Goal: Book appointment/travel/reservation

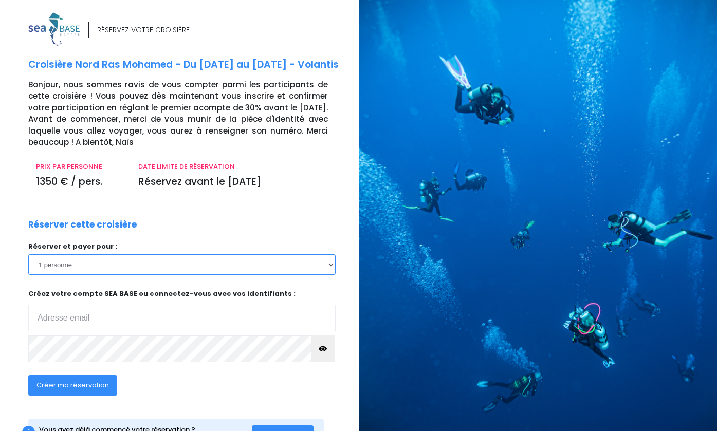
select select "3"
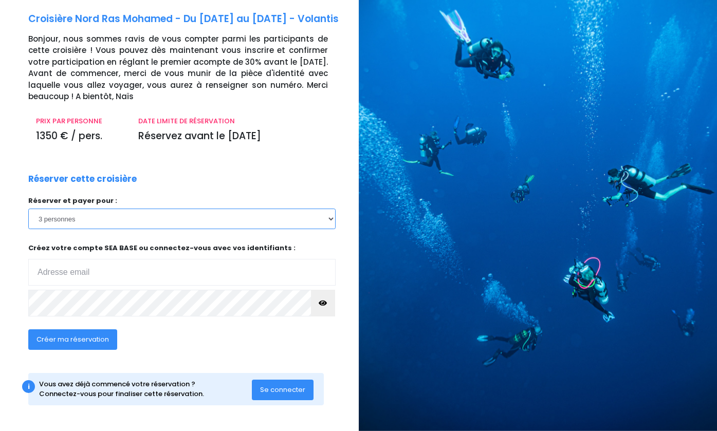
scroll to position [56, 0]
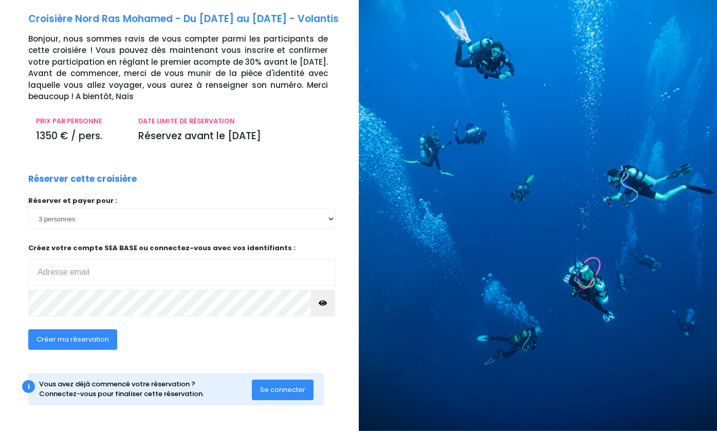
click at [283, 389] on span "Se connecter" at bounding box center [282, 390] width 45 height 10
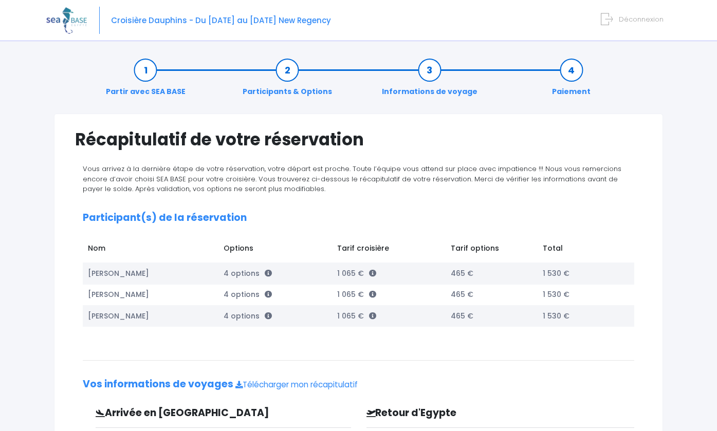
click at [146, 69] on link "Partir avec SEA BASE" at bounding box center [146, 81] width 90 height 32
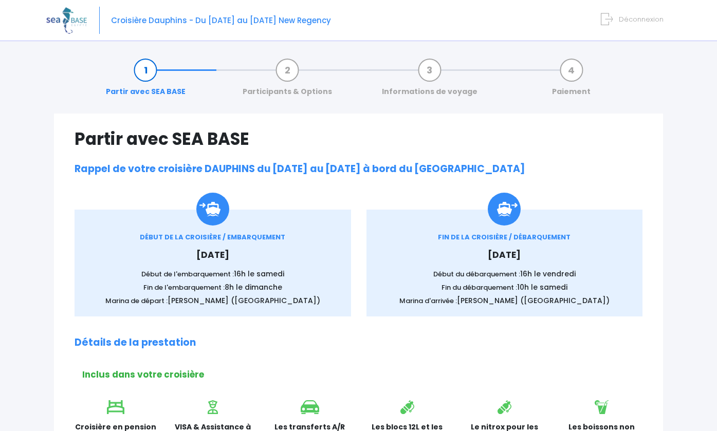
click at [66, 17] on img at bounding box center [66, 20] width 41 height 26
click at [57, 17] on img at bounding box center [66, 20] width 41 height 26
click at [72, 19] on img at bounding box center [66, 20] width 41 height 26
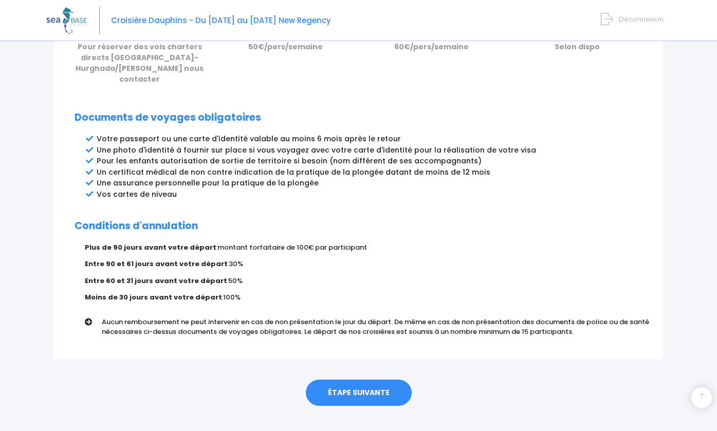
scroll to position [503, 0]
click at [361, 380] on link "ÉTAPE SUIVANTE" at bounding box center [359, 393] width 106 height 27
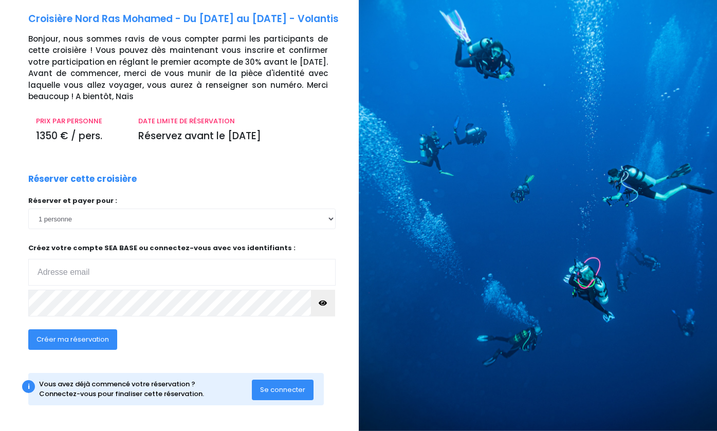
scroll to position [56, 0]
click at [101, 272] on input "email" at bounding box center [181, 272] width 307 height 27
type input "defreitasde"
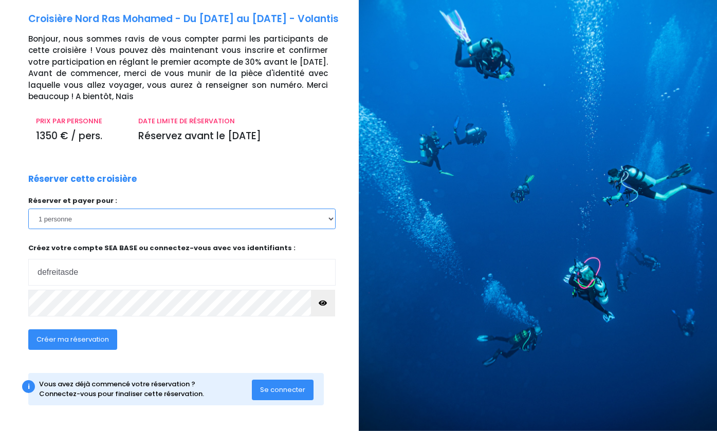
select select "3"
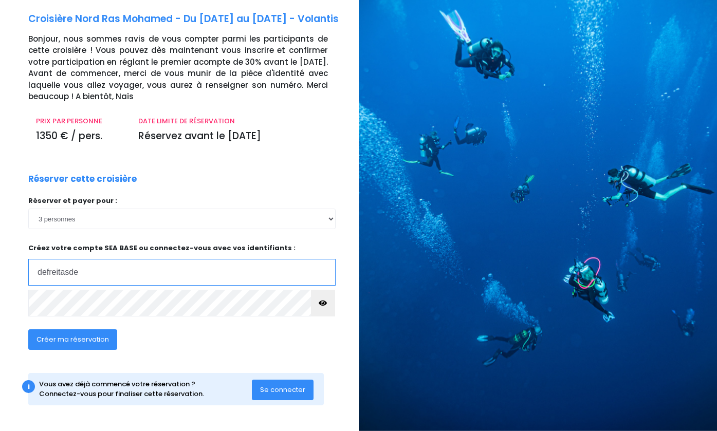
click at [110, 273] on input "defreitasde" at bounding box center [181, 272] width 307 height 27
type input "defreitasden"
type input "[EMAIL_ADDRESS][DOMAIN_NAME]"
click at [76, 340] on span "Créer ma réservation" at bounding box center [73, 340] width 72 height 10
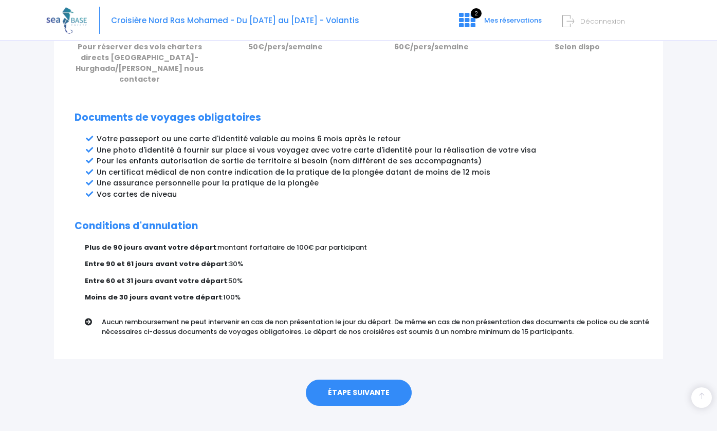
scroll to position [503, 0]
click at [359, 380] on link "ÉTAPE SUIVANTE" at bounding box center [359, 393] width 106 height 27
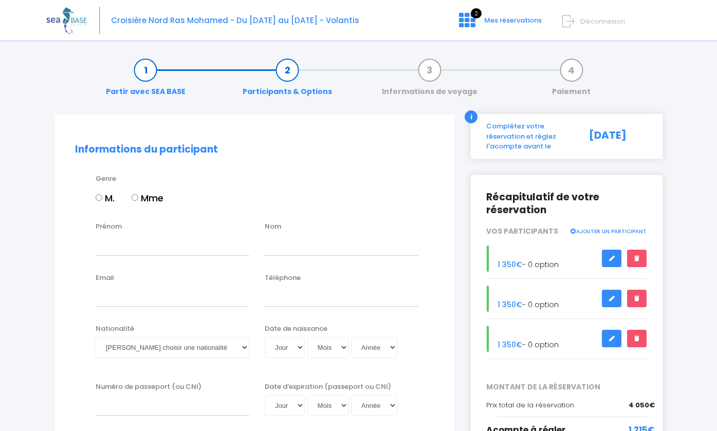
click at [101, 193] on label "M." at bounding box center [105, 198] width 19 height 14
click at [101, 194] on input "M." at bounding box center [99, 197] width 7 height 7
radio input "true"
type input "Dinis"
type input "[PERSON_NAME]"
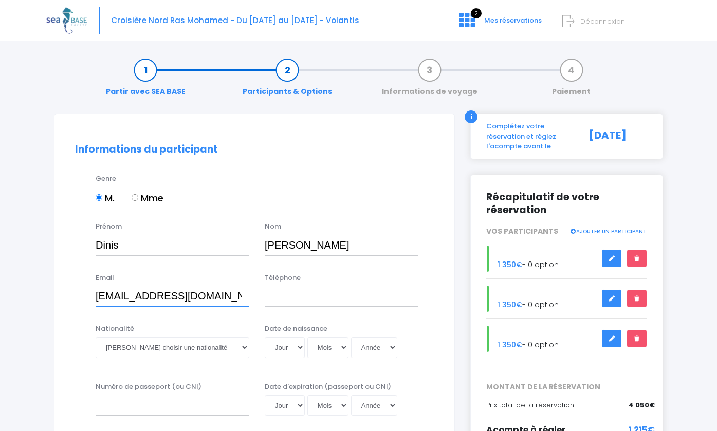
type input "[EMAIL_ADDRESS][DOMAIN_NAME]"
type input "0033669963331"
select select "Portugaise"
select select "25"
select select "05"
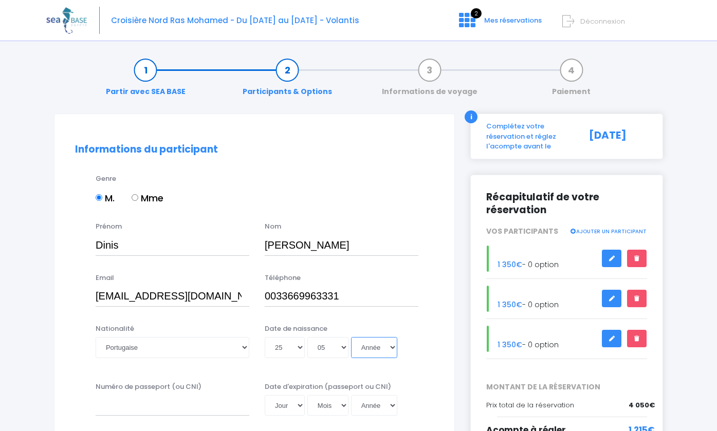
select select "1976"
type input "[DATE]"
click at [400, 311] on div "Email [EMAIL_ADDRESS][DOMAIN_NAME] Téléphone 0033669963331" at bounding box center [254, 293] width 374 height 41
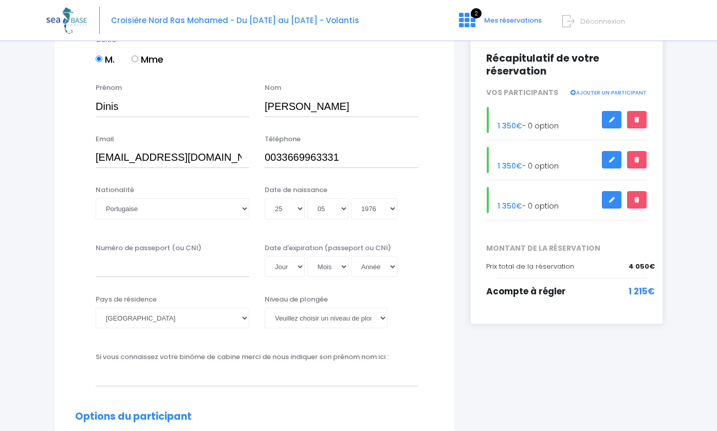
scroll to position [141, 0]
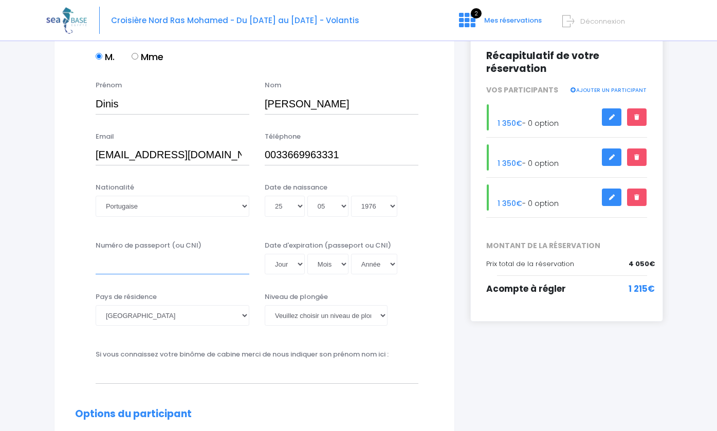
click at [130, 265] on input "Numéro de passeport (ou CNI)" at bounding box center [173, 264] width 154 height 21
type input "CC807061"
select select "27"
select select "07"
select select "2022"
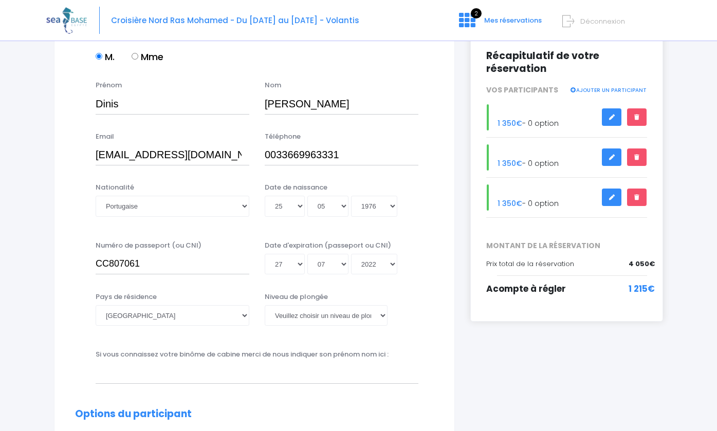
type input "2022-07-27"
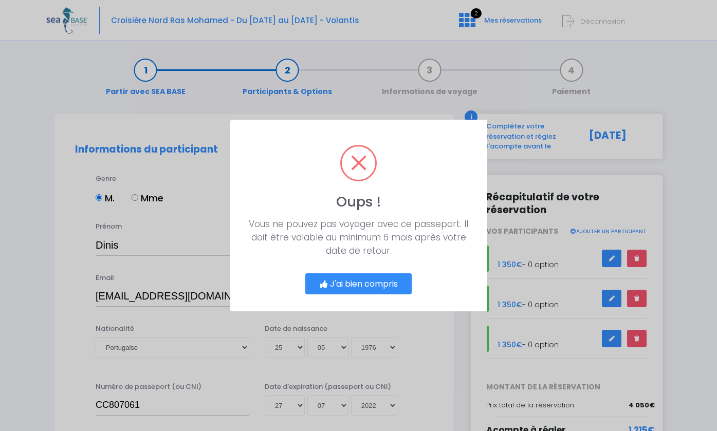
scroll to position [0, 0]
click at [366, 289] on button "J'ai bien compris" at bounding box center [358, 284] width 107 height 22
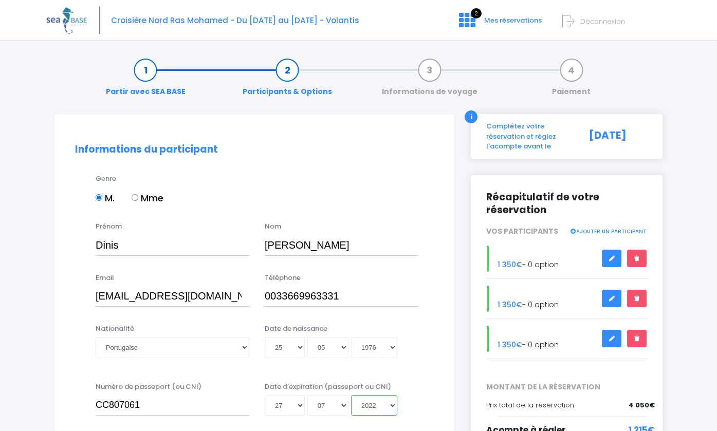
select select "2027"
type input "2027-07-27"
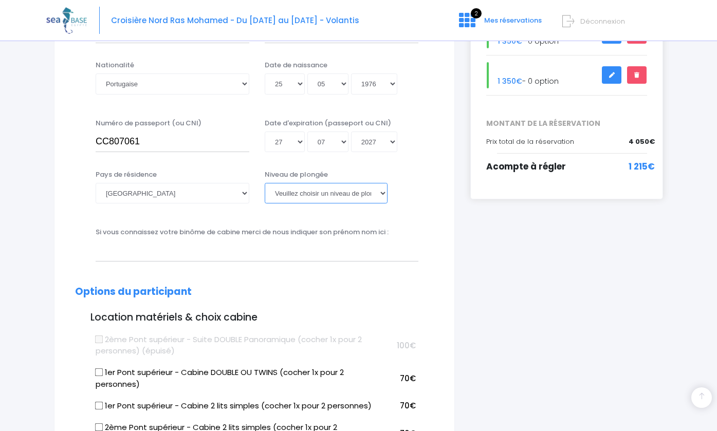
scroll to position [281, 0]
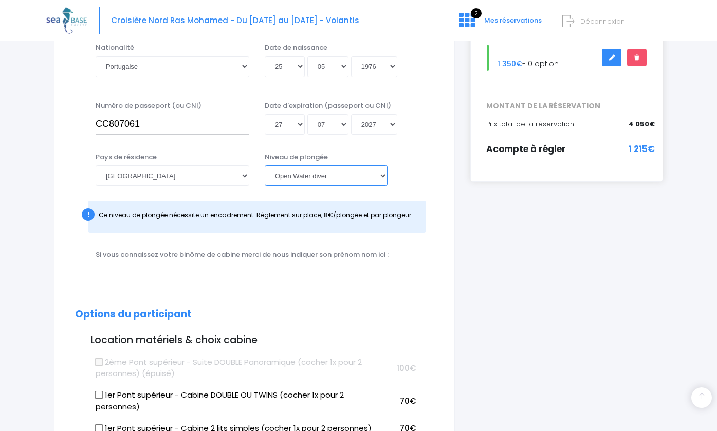
select select "PADI Advanced OW diver"
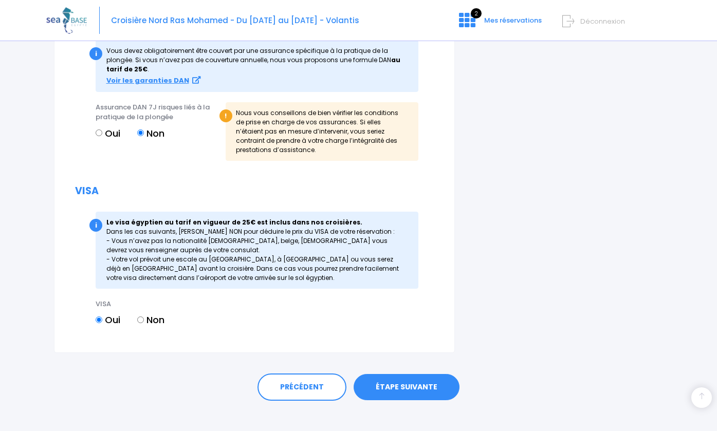
scroll to position [1185, 0]
click at [403, 378] on link "ÉTAPE SUIVANTE" at bounding box center [407, 388] width 106 height 27
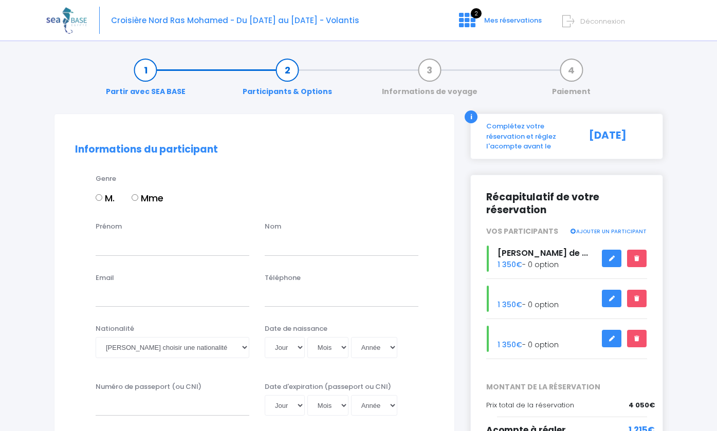
click at [135, 195] on input "Mme" at bounding box center [135, 197] width 7 height 7
radio input "true"
type input "[PERSON_NAME]"
type input "Freitas"
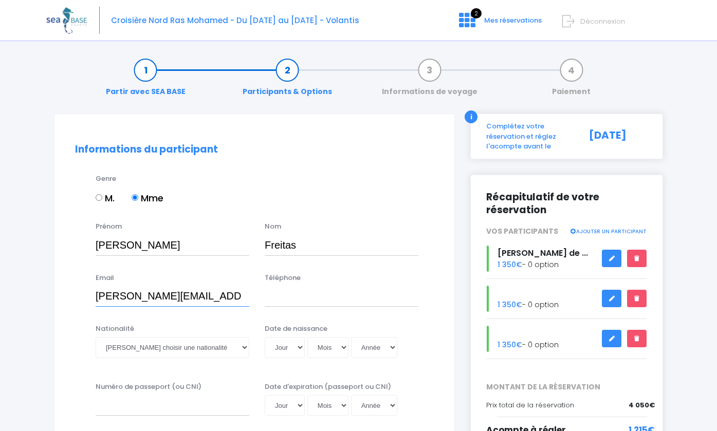
type input "[PERSON_NAME][EMAIL_ADDRESS][DOMAIN_NAME]"
type input "0033609854487"
select select "Française"
select select "27"
select select "05"
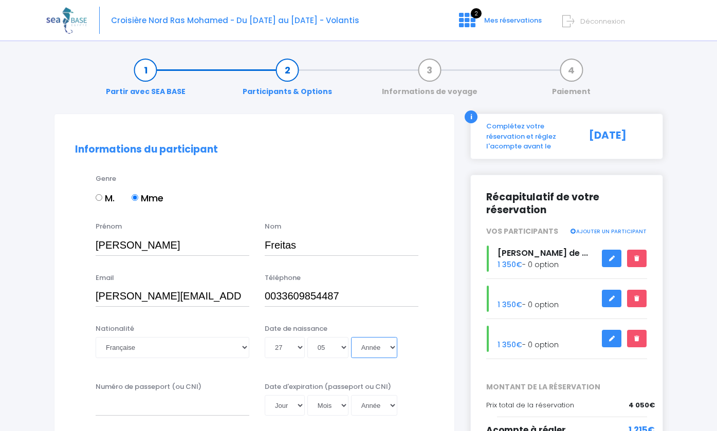
select select "1977"
type input "[DATE]"
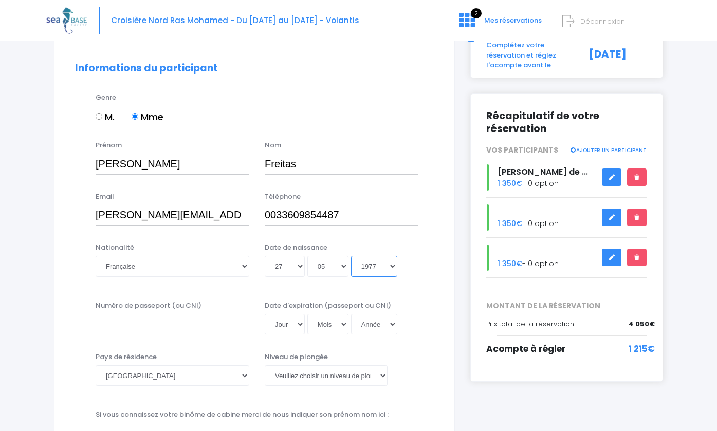
scroll to position [18, 0]
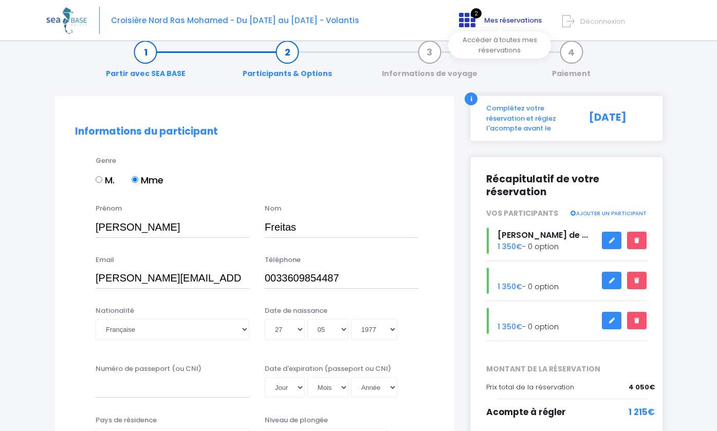
click at [473, 14] on span "2" at bounding box center [476, 13] width 11 height 10
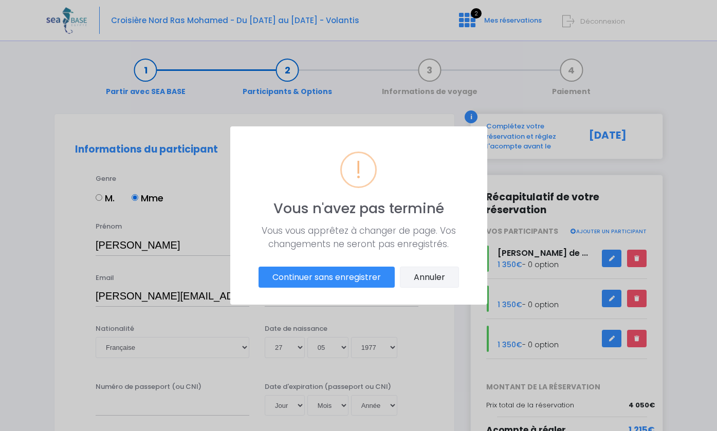
click at [434, 277] on button "Annuler" at bounding box center [429, 278] width 59 height 22
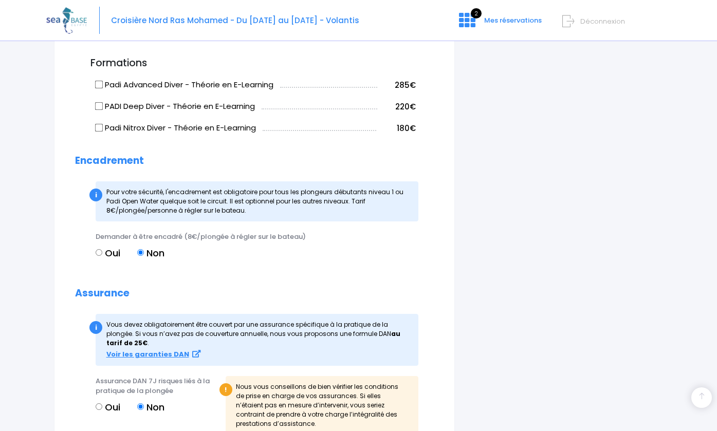
scroll to position [639, 0]
